Goal: Information Seeking & Learning: Learn about a topic

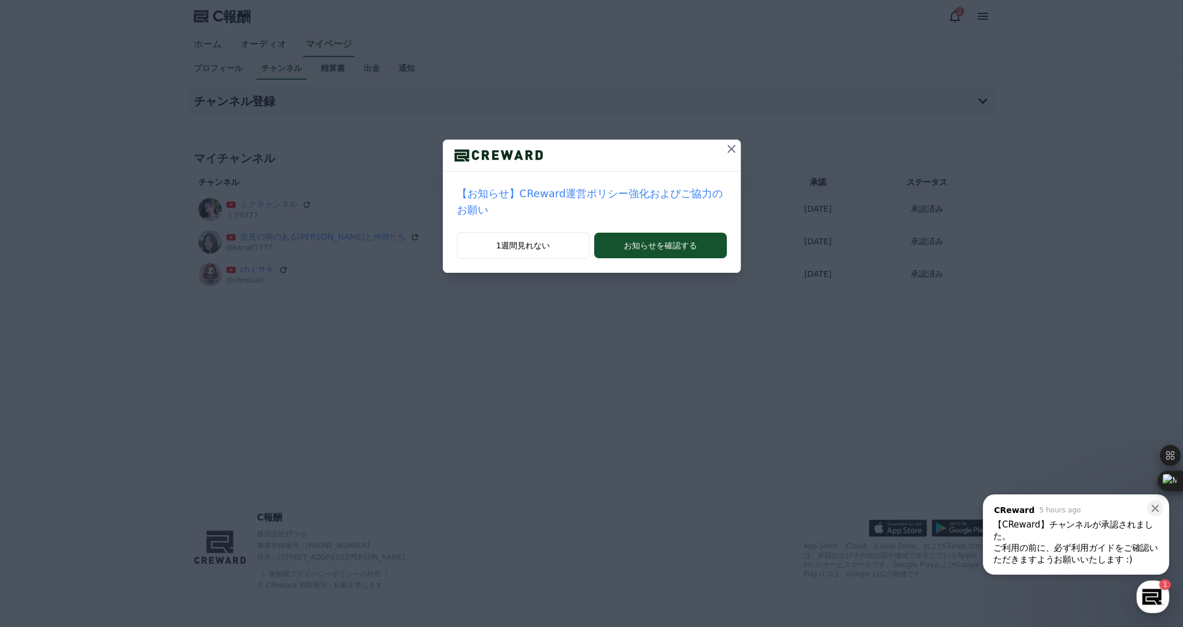
click at [725, 146] on icon at bounding box center [732, 149] width 14 height 14
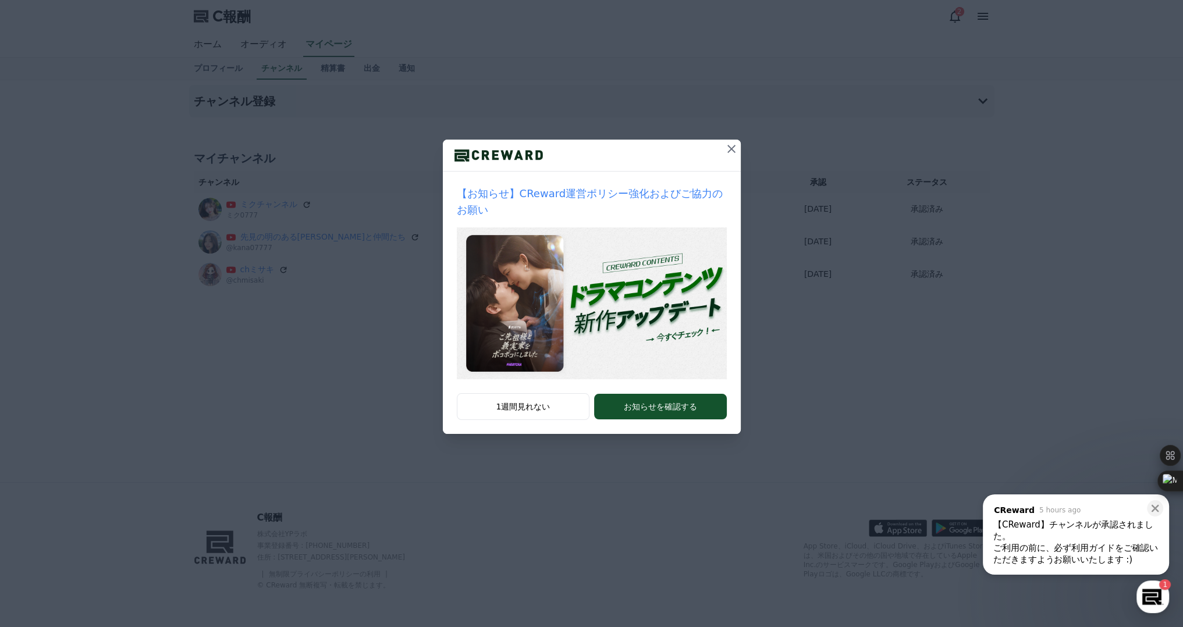
click at [733, 149] on icon at bounding box center [732, 149] width 14 height 14
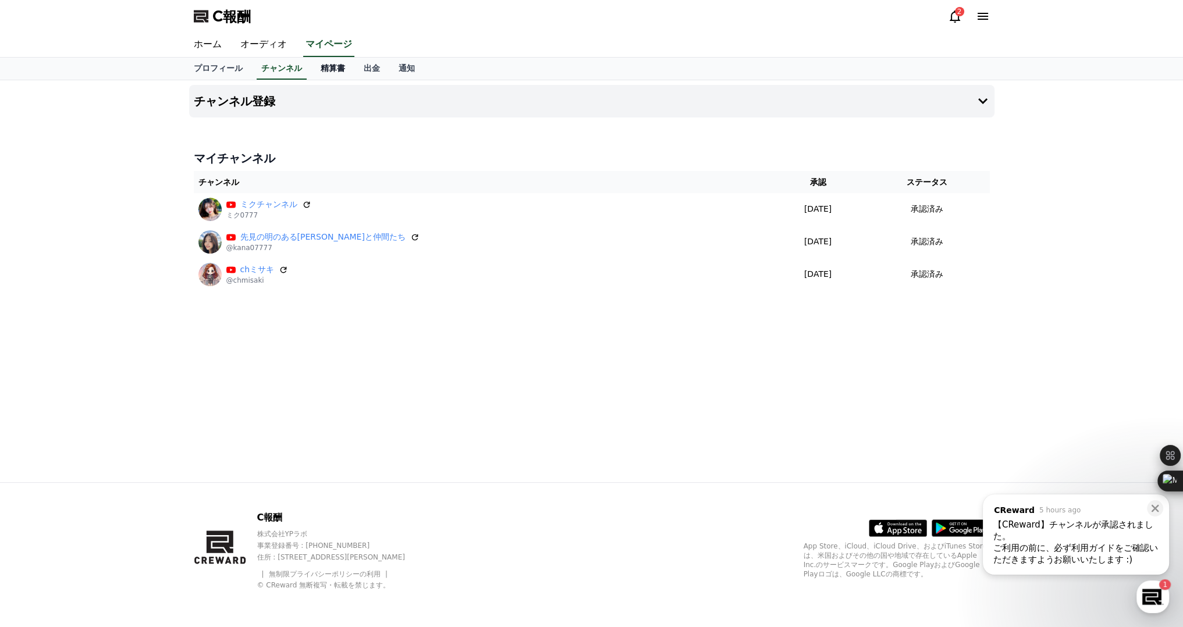
click at [321, 68] on font "精算書" at bounding box center [333, 67] width 24 height 9
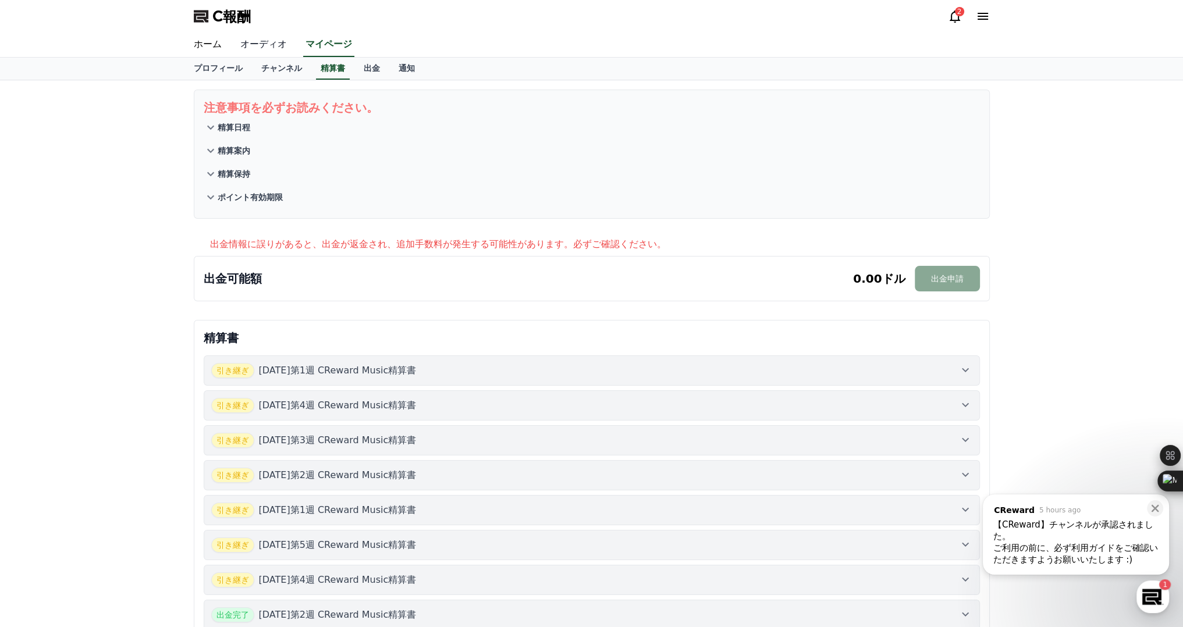
click at [256, 44] on font "オーディオ" at bounding box center [263, 43] width 47 height 11
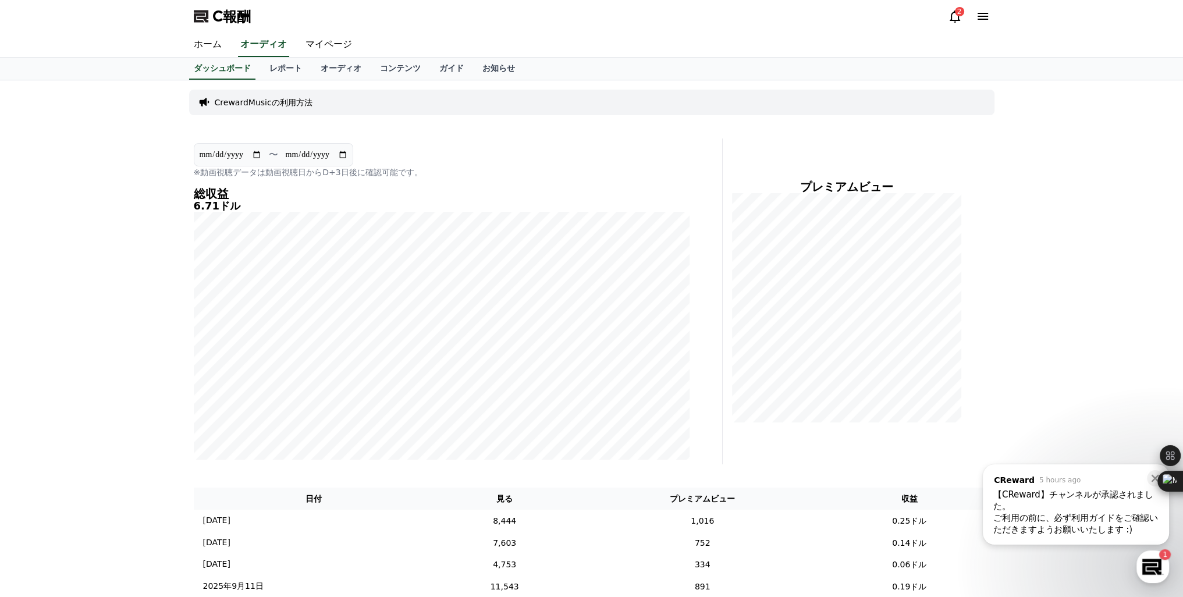
drag, startPoint x: 958, startPoint y: 20, endPoint x: 958, endPoint y: 32, distance: 11.6
click at [958, 20] on icon at bounding box center [955, 16] width 10 height 12
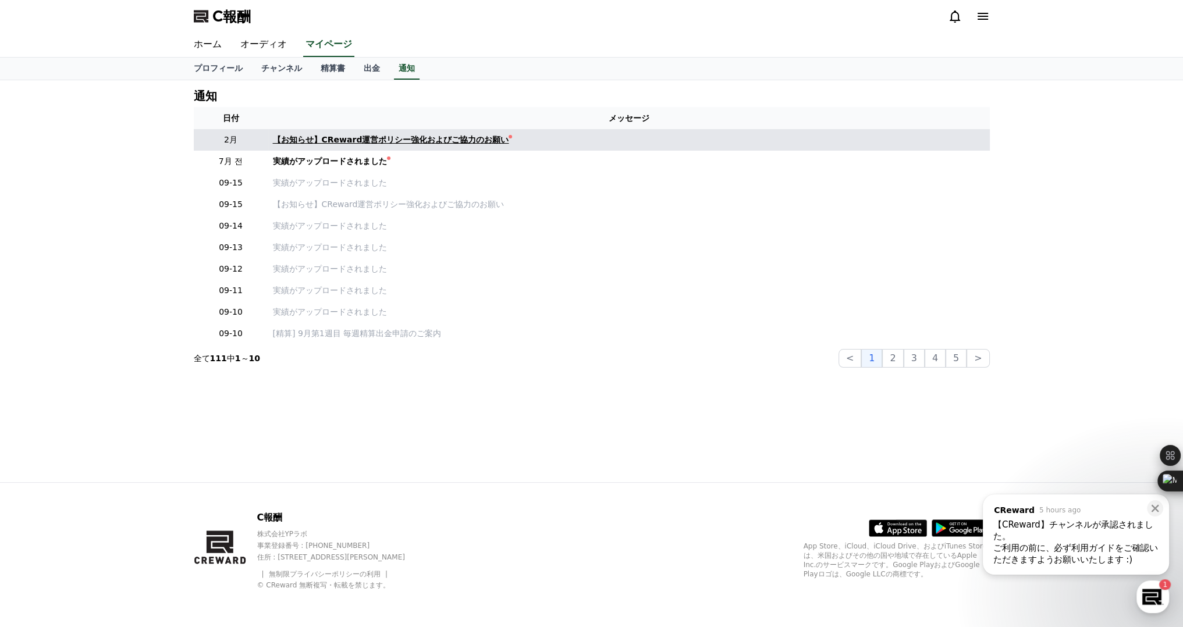
click at [327, 140] on font "【お知らせ】CReward運営ポリシー強化およびご協力のお願い" at bounding box center [391, 139] width 236 height 9
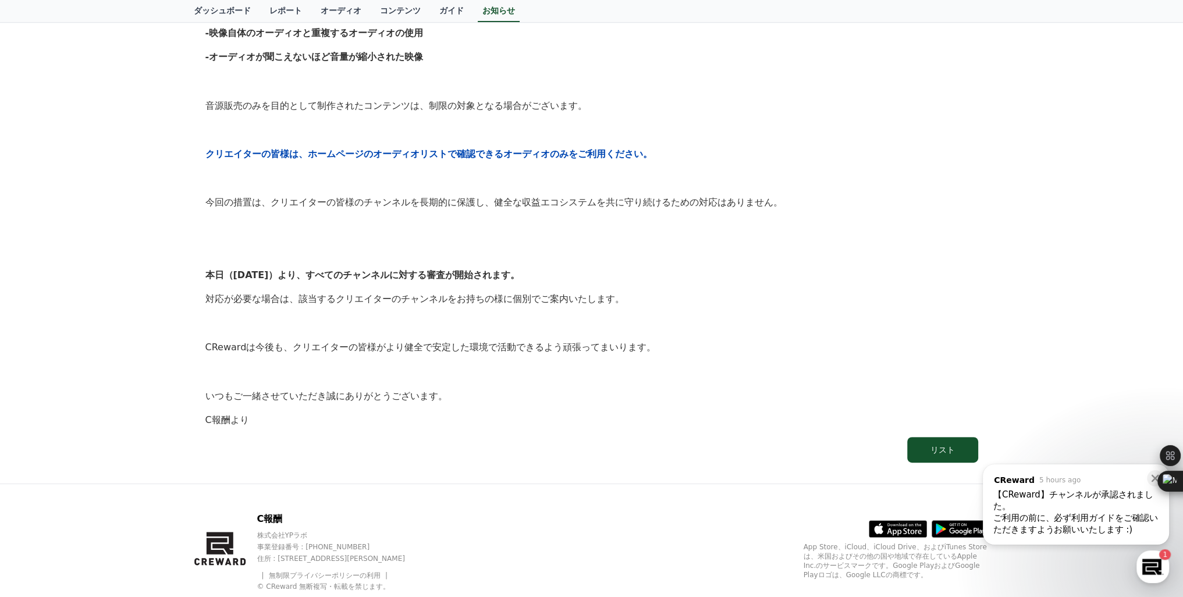
scroll to position [424, 0]
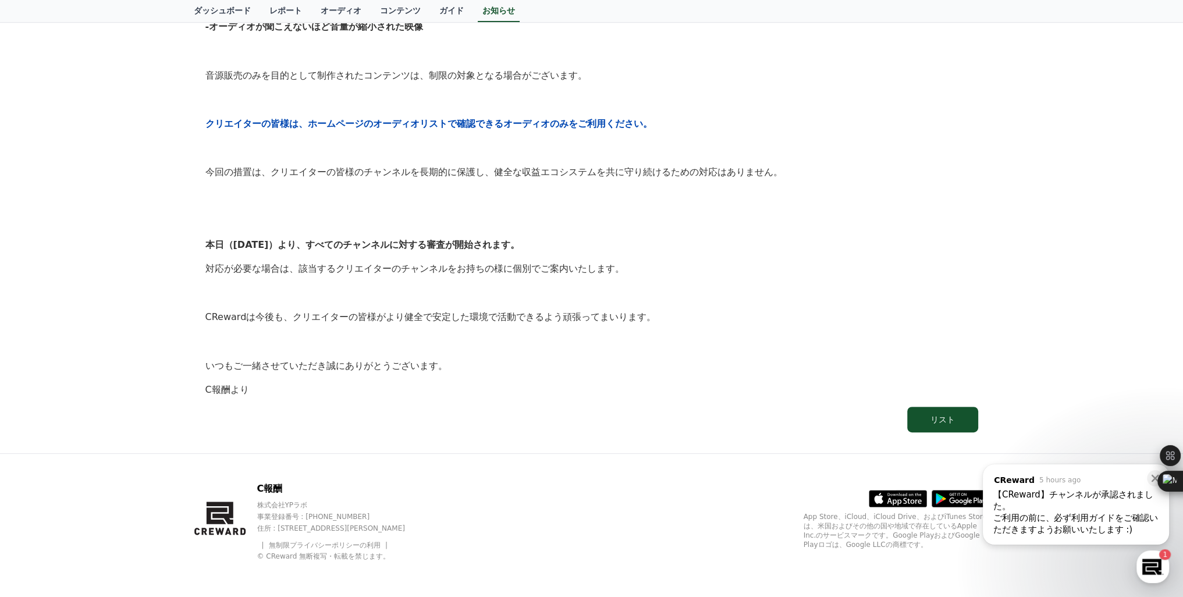
click at [792, 338] on p at bounding box center [591, 341] width 773 height 15
click at [1079, 528] on div "ご利用の前に、必ず利用ガイドをご確認いただきますようお願いいたします :) ​" at bounding box center [1076, 523] width 165 height 23
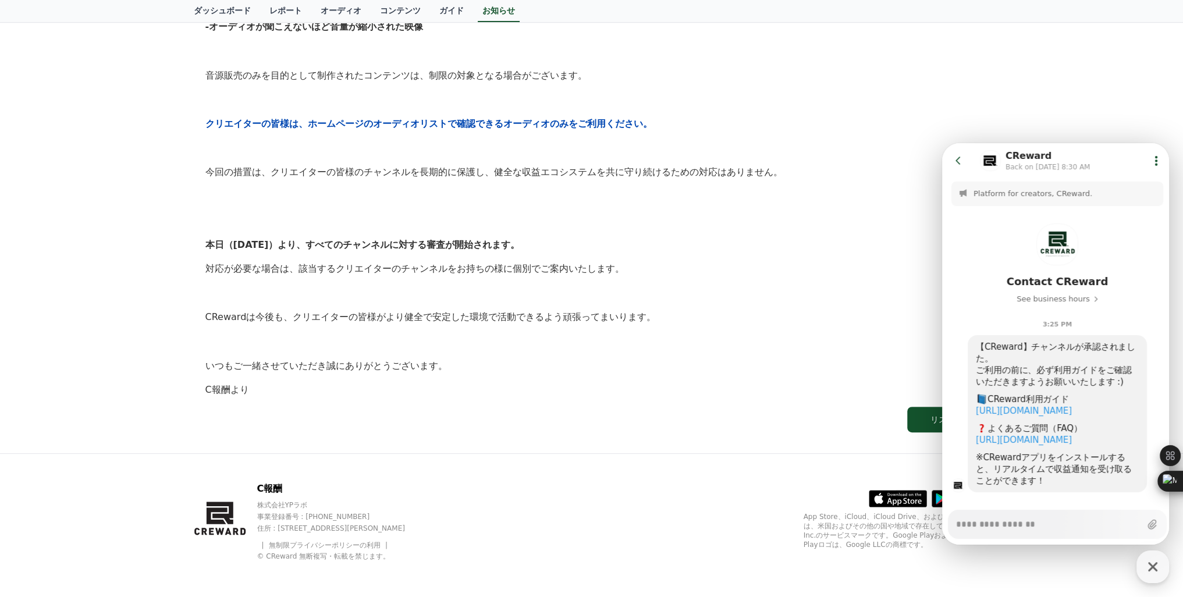
click at [842, 356] on div "こんにちは、CRewardです。 いつもご利用いただいているクリエイターの皆様に心より感謝申し上げます。 変化する市場環境に対応し、CRewardはプラットフ…" at bounding box center [591, 100] width 773 height 596
click at [1150, 571] on icon "button" at bounding box center [1153, 566] width 21 height 21
type textarea "*"
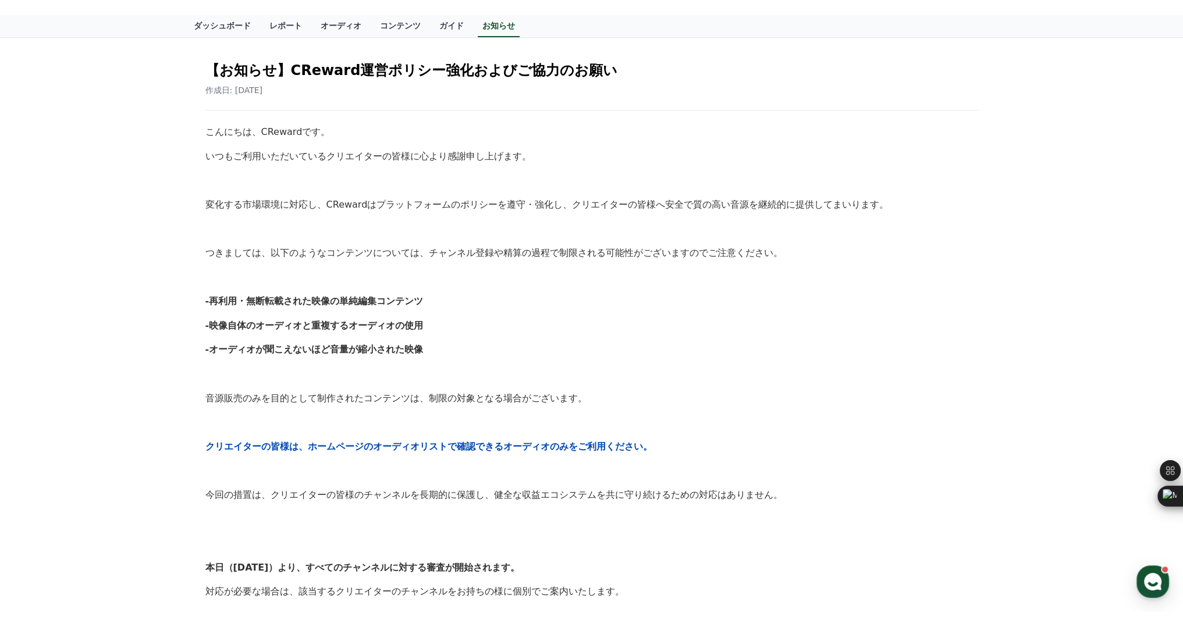
scroll to position [0, 0]
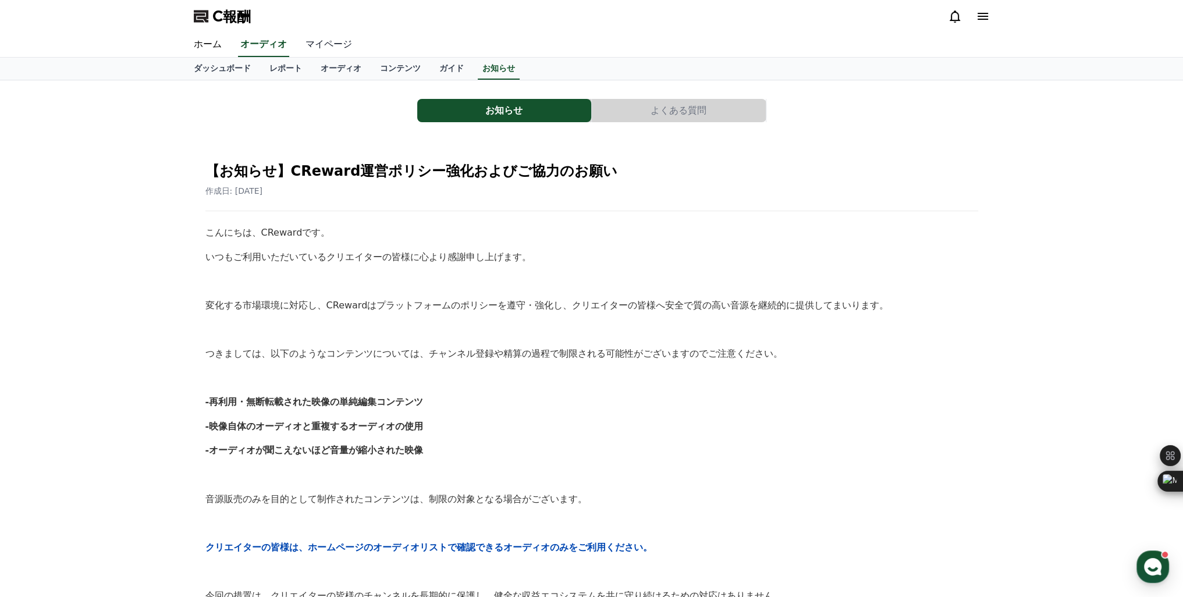
click at [306, 38] on font "マイページ" at bounding box center [329, 43] width 47 height 11
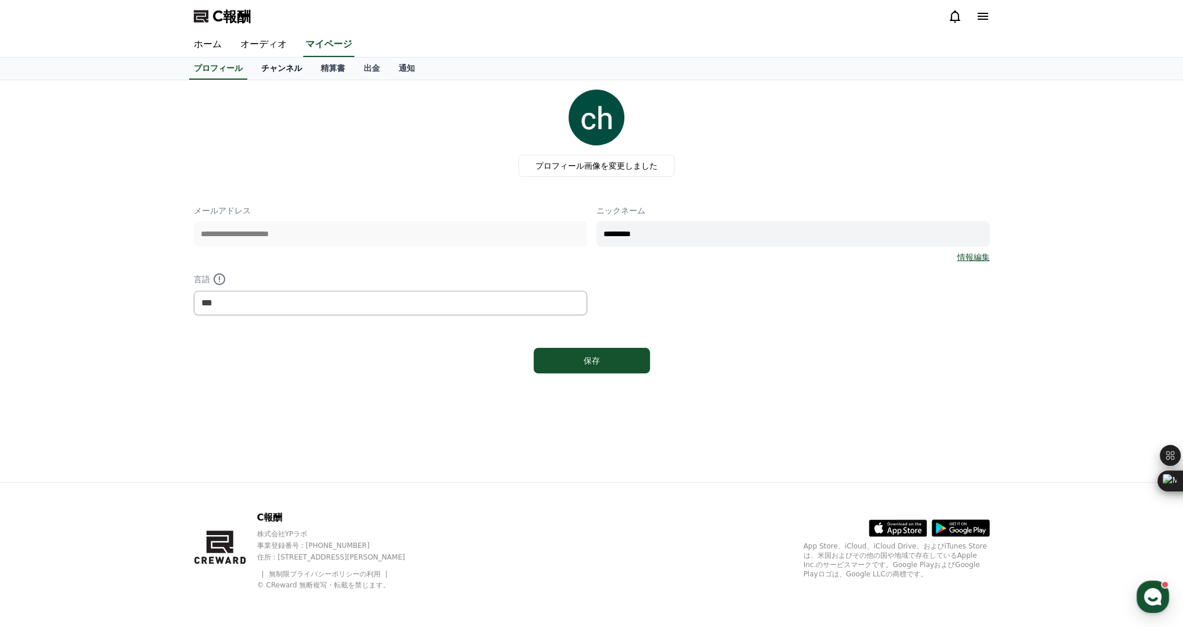
click at [265, 66] on font "チャンネル" at bounding box center [281, 67] width 41 height 9
